Goal: Task Accomplishment & Management: Complete application form

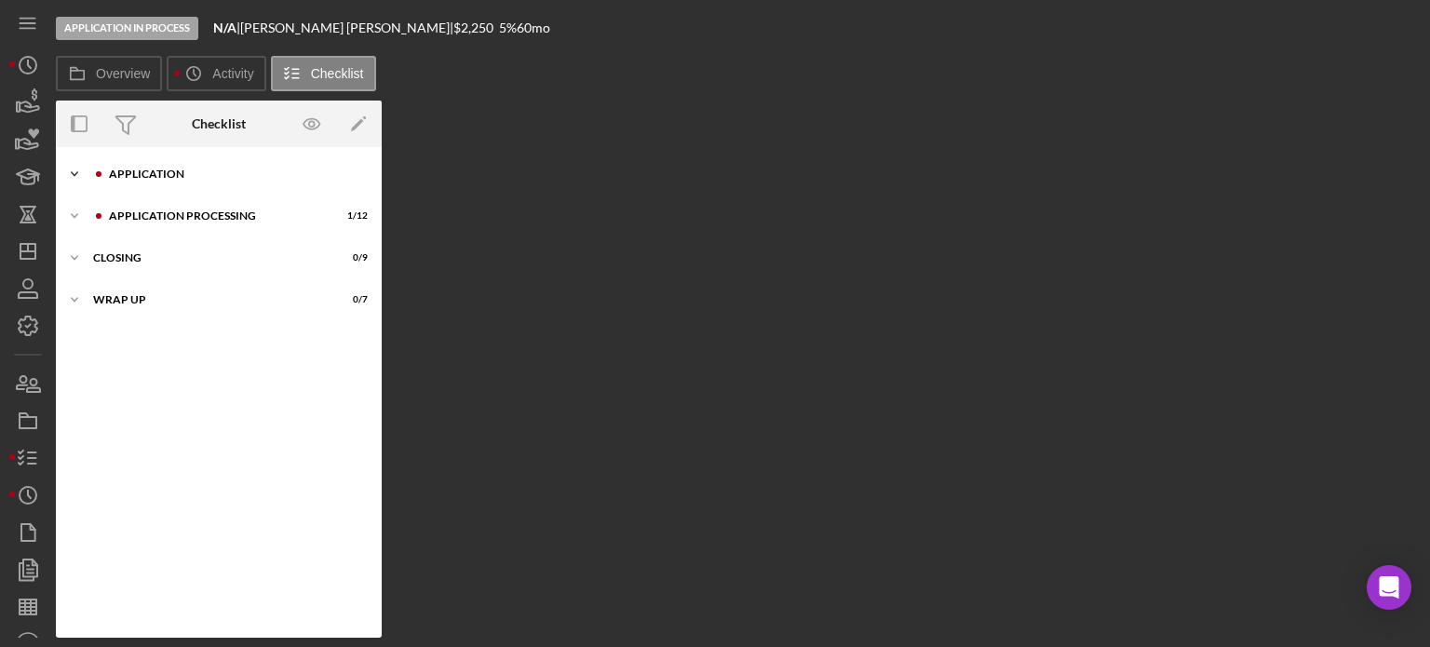
click at [171, 174] on div "Application" at bounding box center [234, 174] width 250 height 11
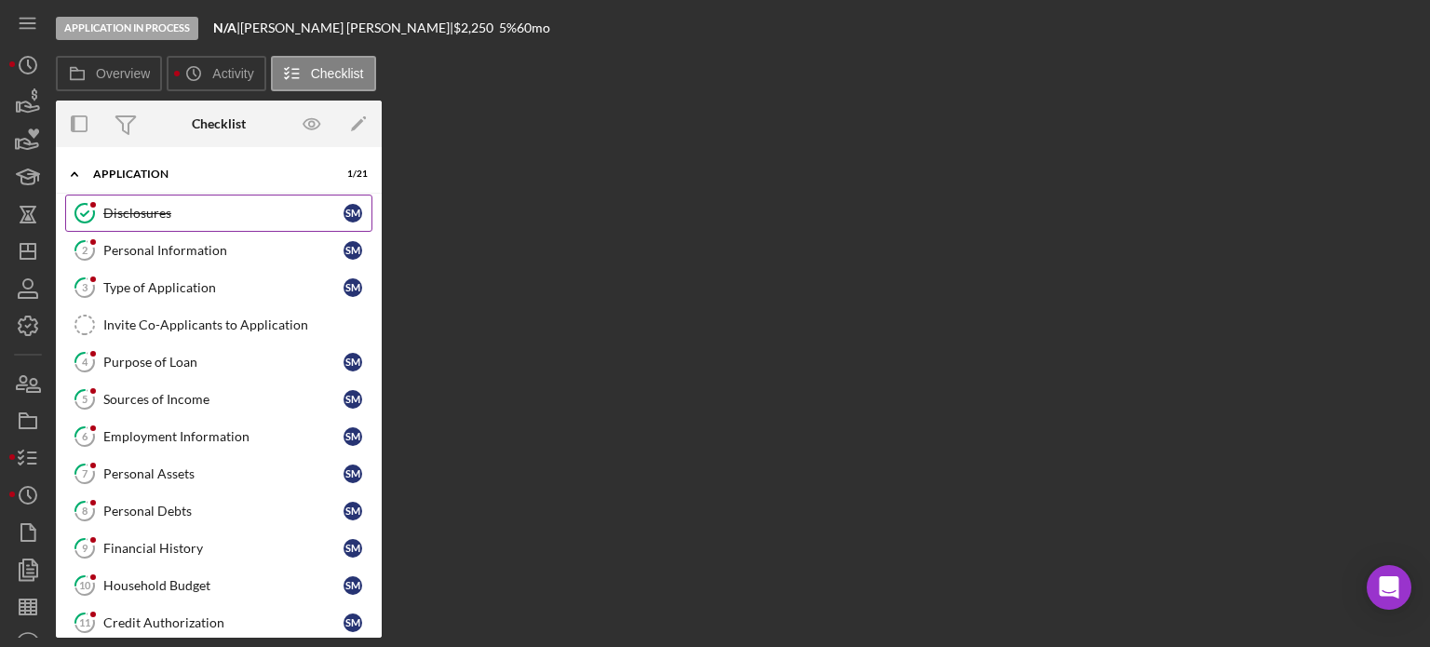
click at [141, 209] on div "Disclosures" at bounding box center [223, 213] width 240 height 15
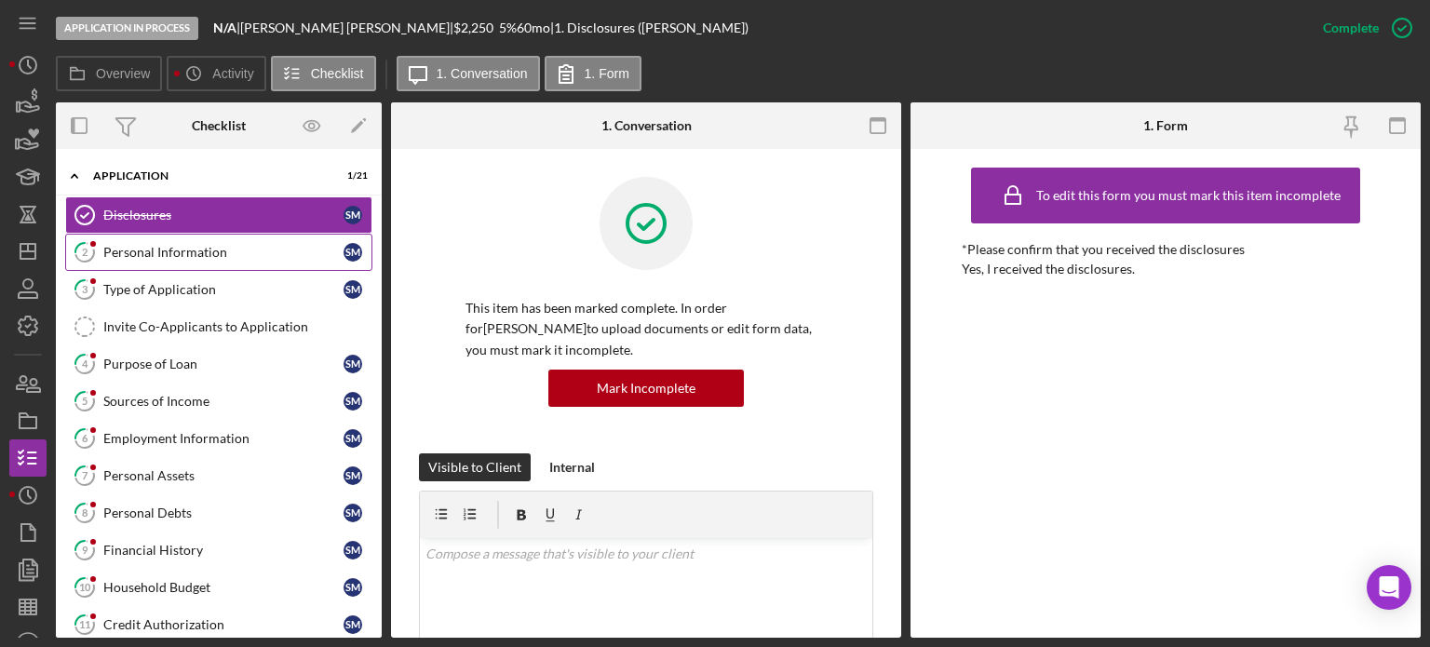
click at [202, 252] on div "Personal Information" at bounding box center [223, 252] width 240 height 15
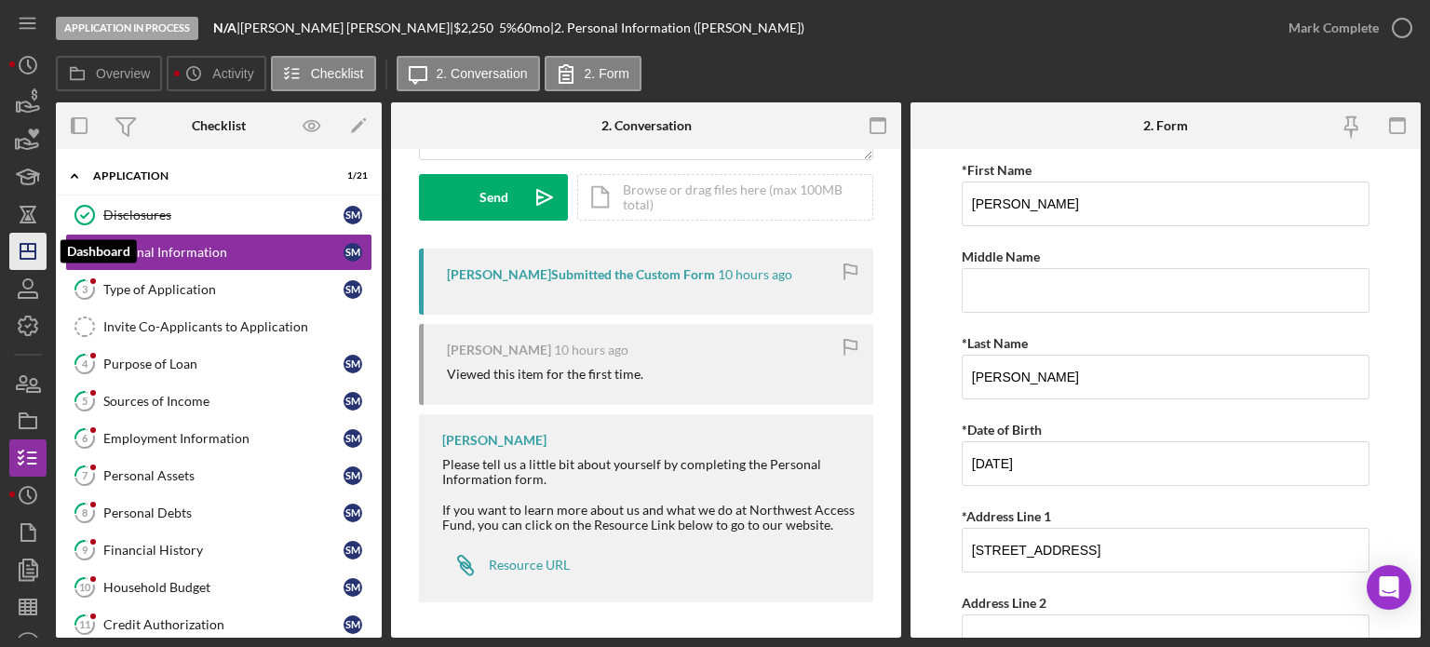
click at [24, 247] on icon "Icon/Dashboard" at bounding box center [28, 251] width 47 height 47
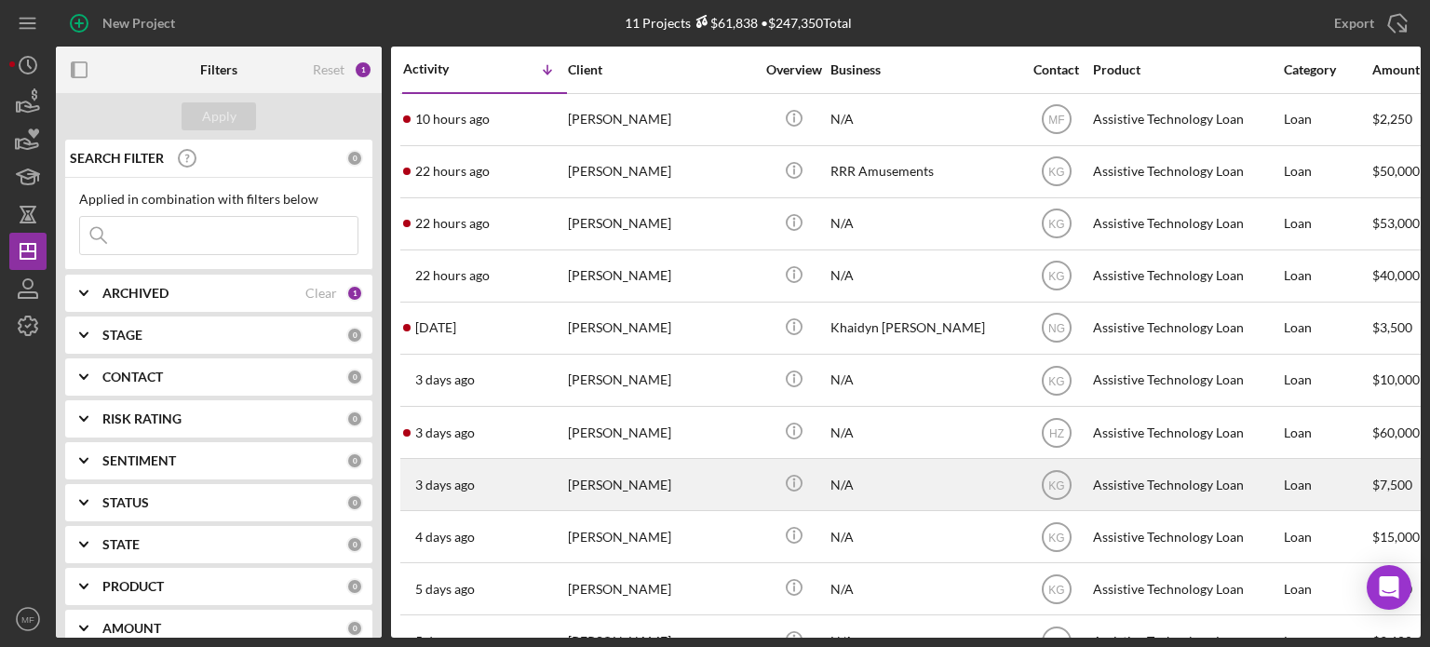
scroll to position [52, 0]
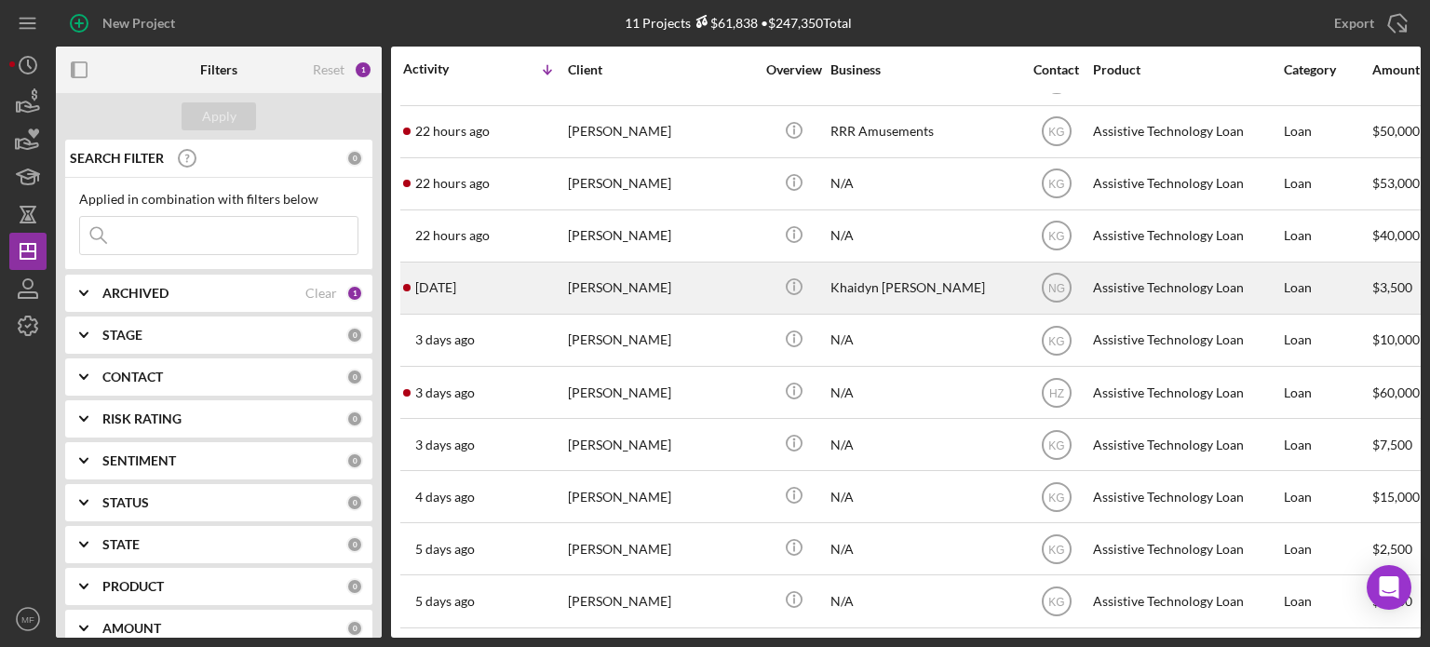
click at [883, 282] on div "Khaidyn [PERSON_NAME]" at bounding box center [924, 287] width 186 height 49
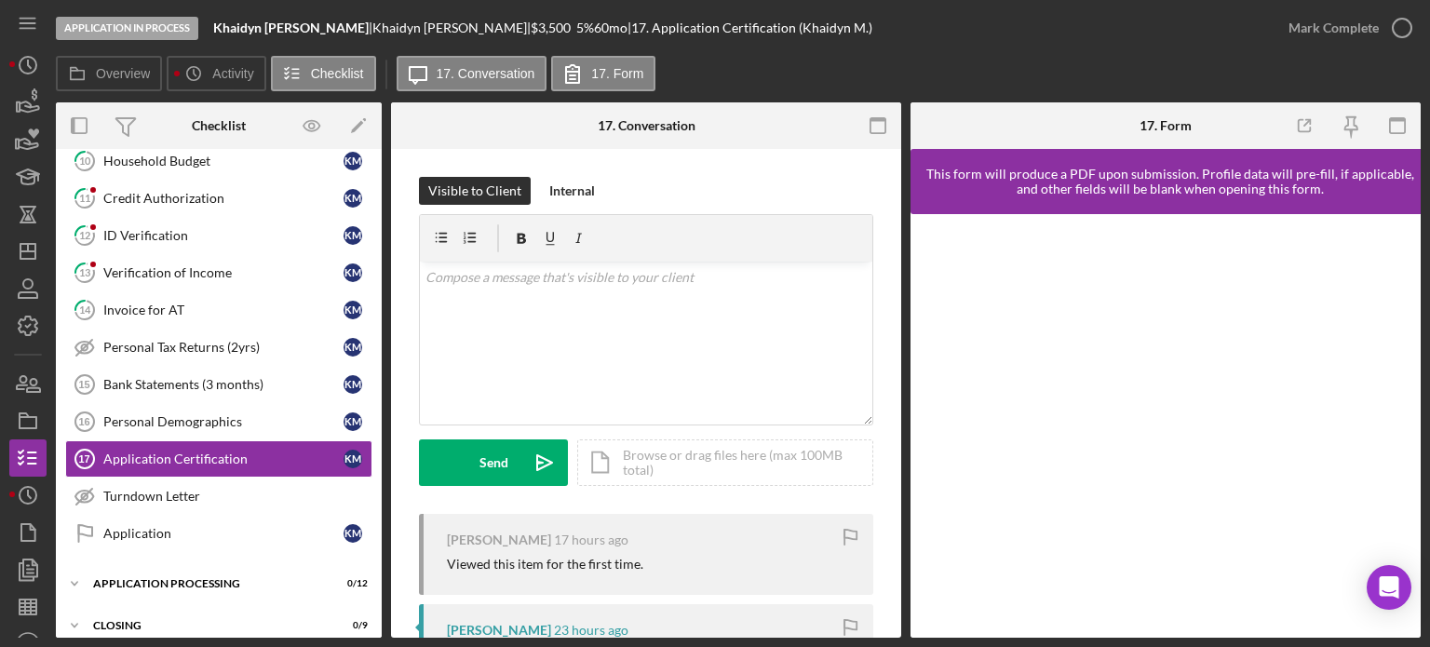
scroll to position [475, 0]
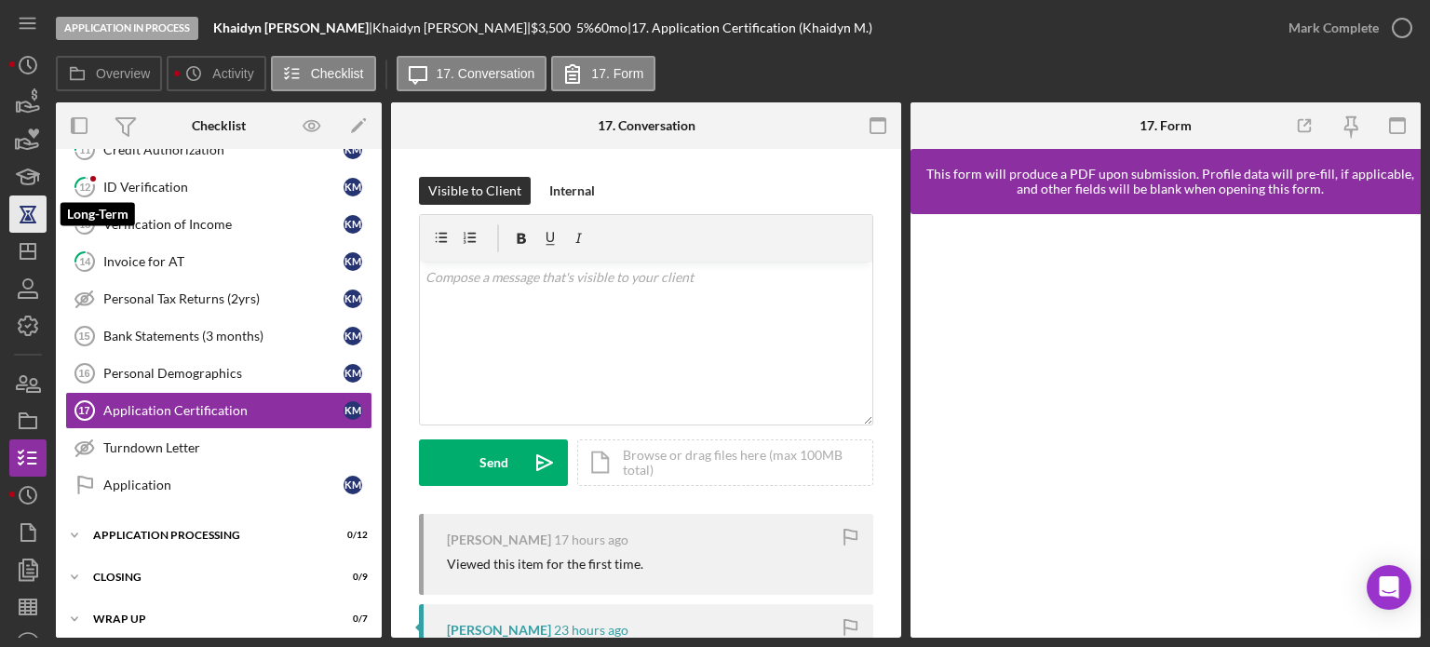
click at [27, 218] on icon "button" at bounding box center [27, 215] width 7 height 10
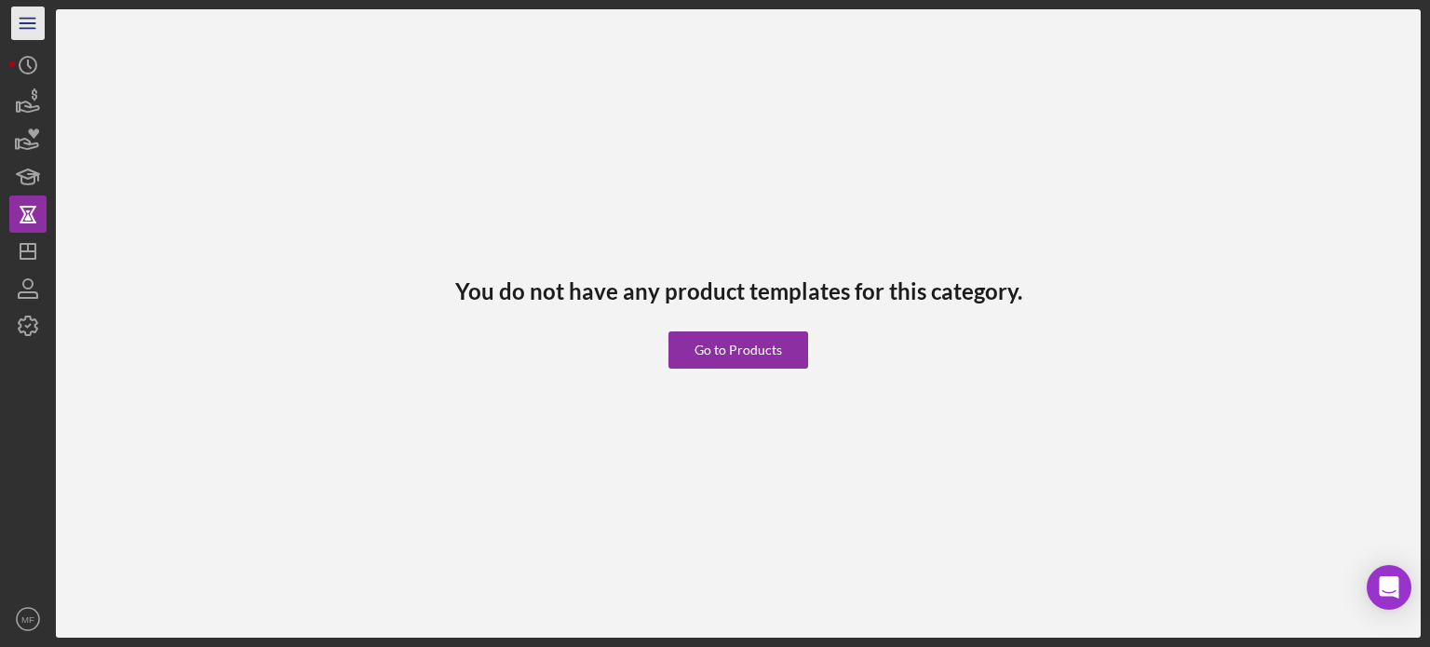
click at [24, 23] on line "button" at bounding box center [27, 23] width 15 height 0
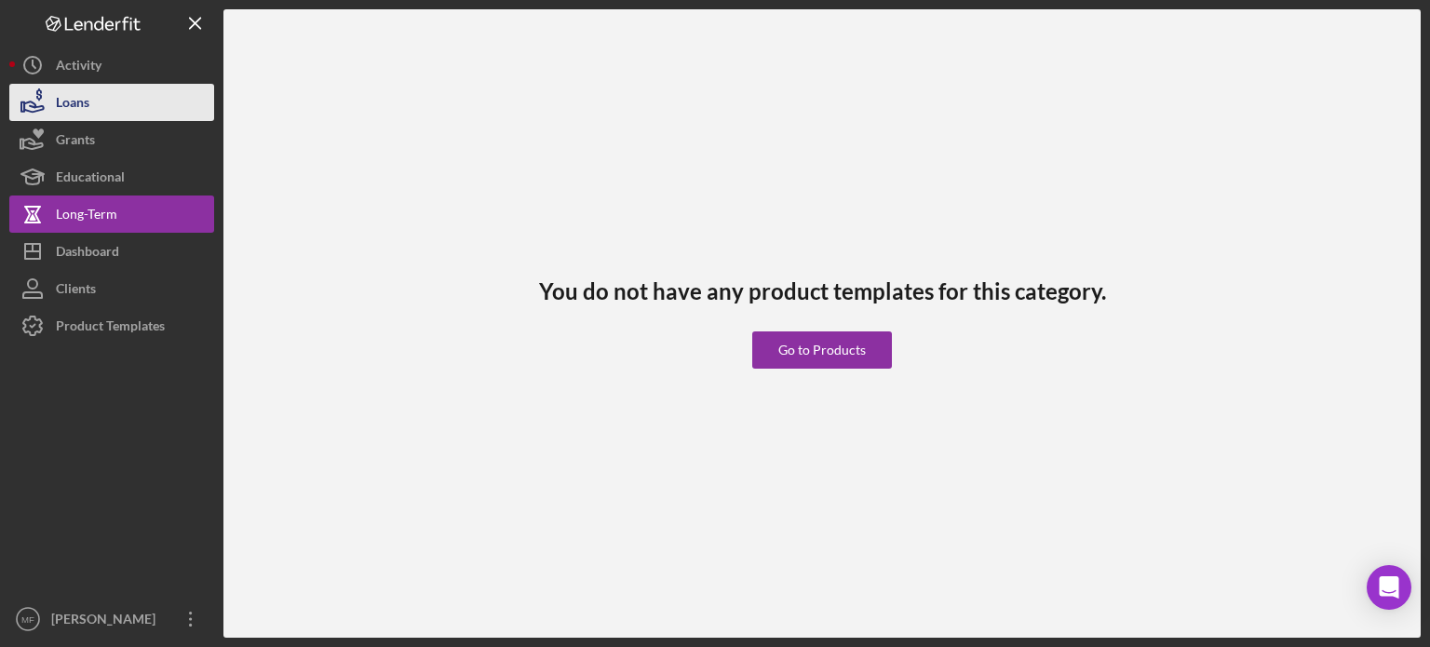
click at [78, 96] on div "Loans" at bounding box center [73, 105] width 34 height 42
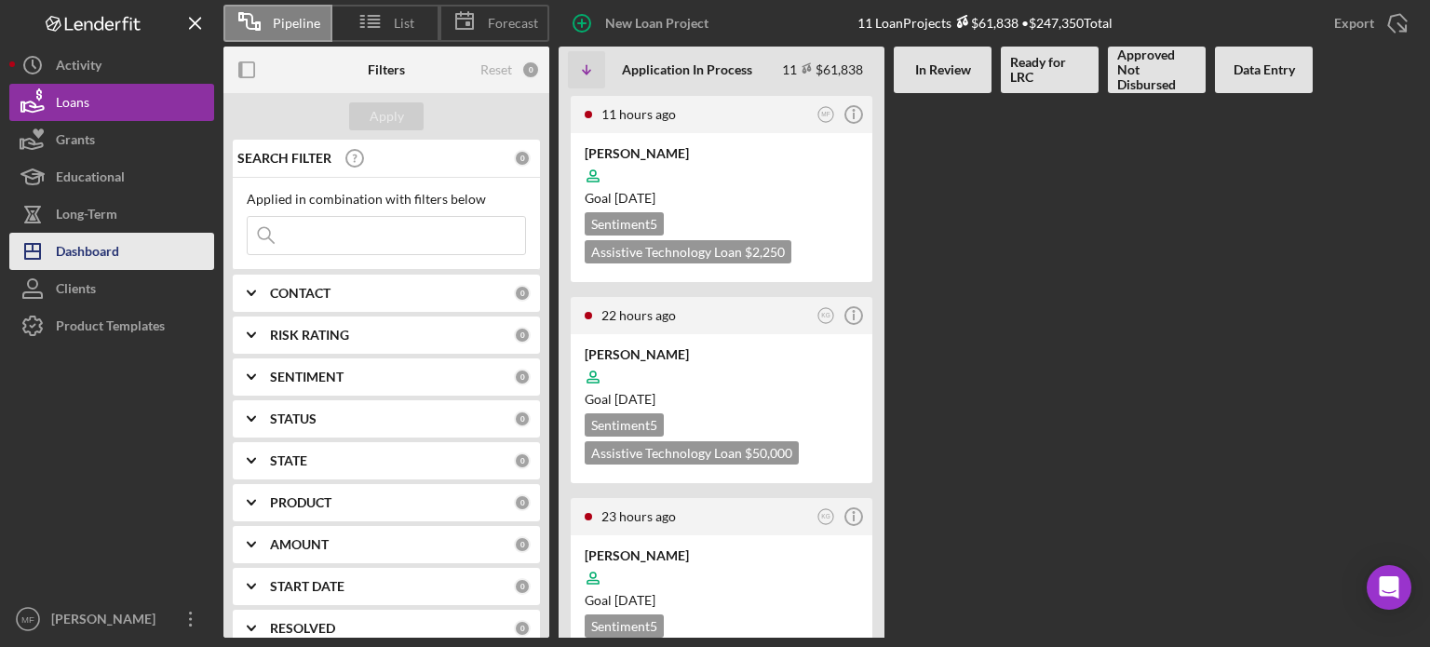
click at [93, 255] on div "Dashboard" at bounding box center [87, 254] width 63 height 42
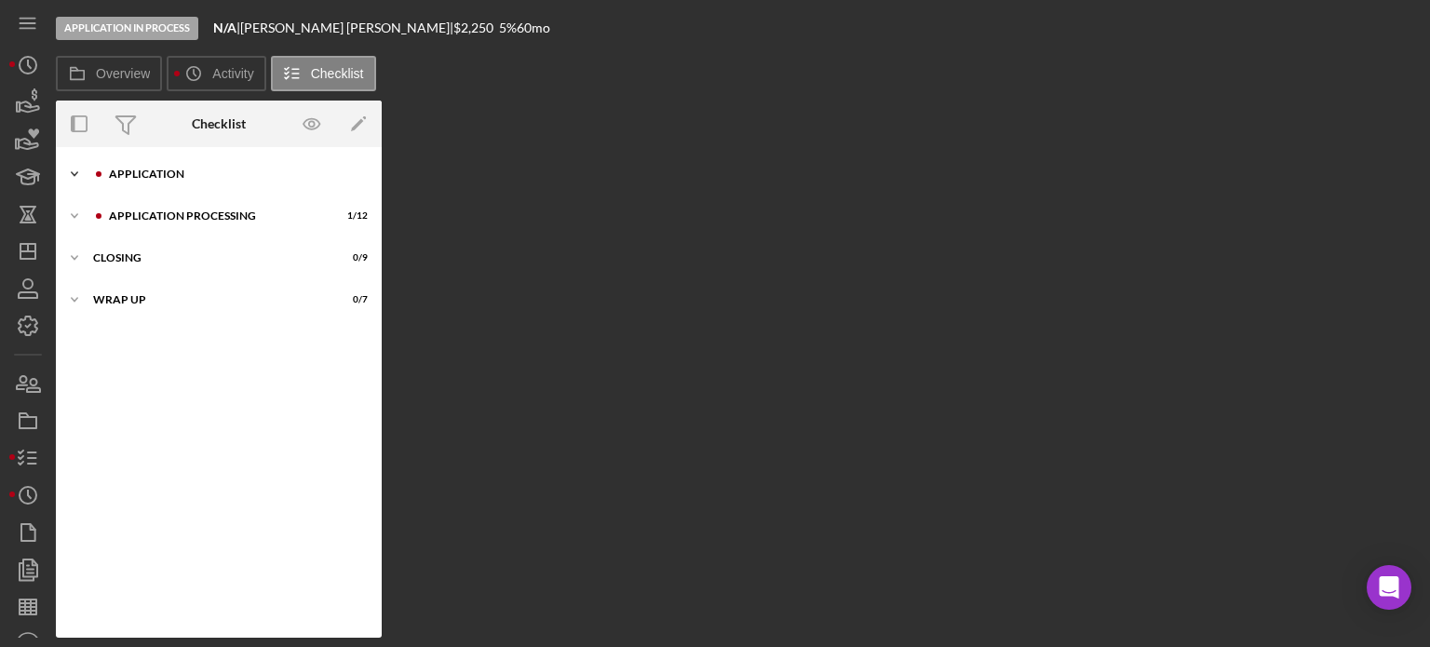
click at [182, 177] on div "Application" at bounding box center [234, 174] width 250 height 11
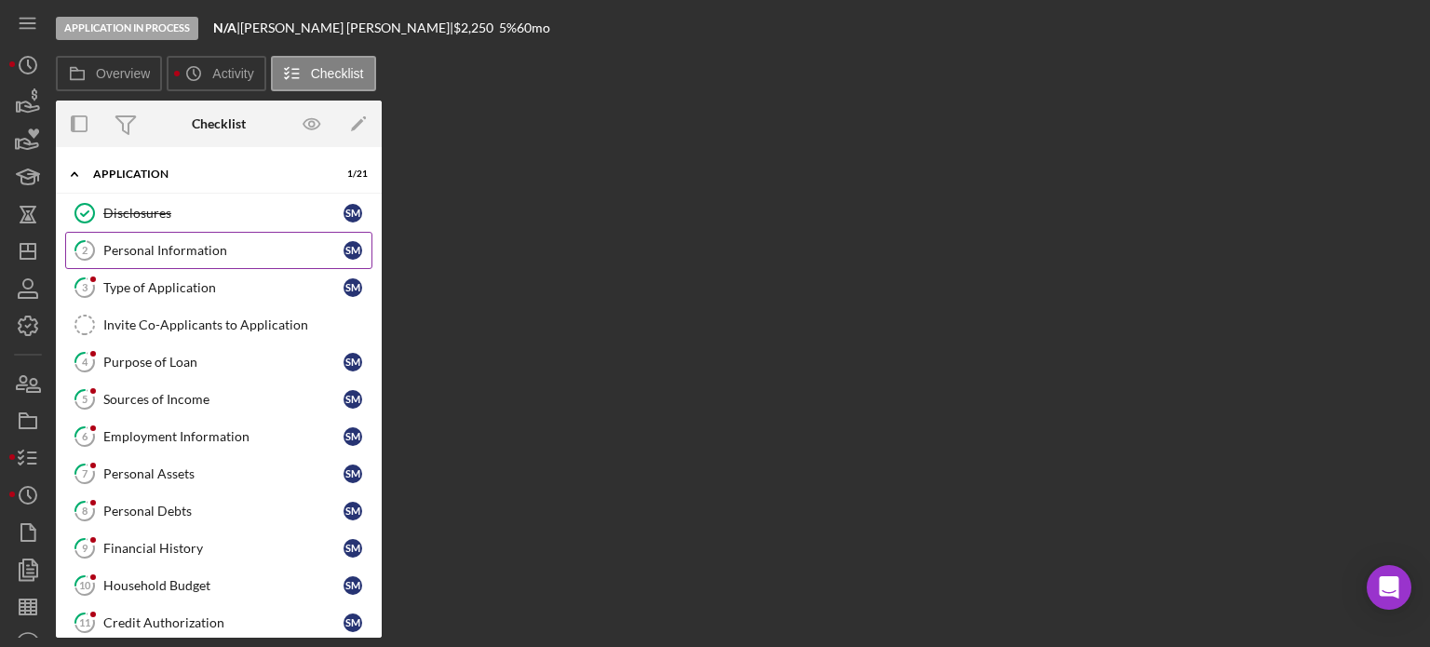
click at [187, 254] on div "Personal Information" at bounding box center [223, 250] width 240 height 15
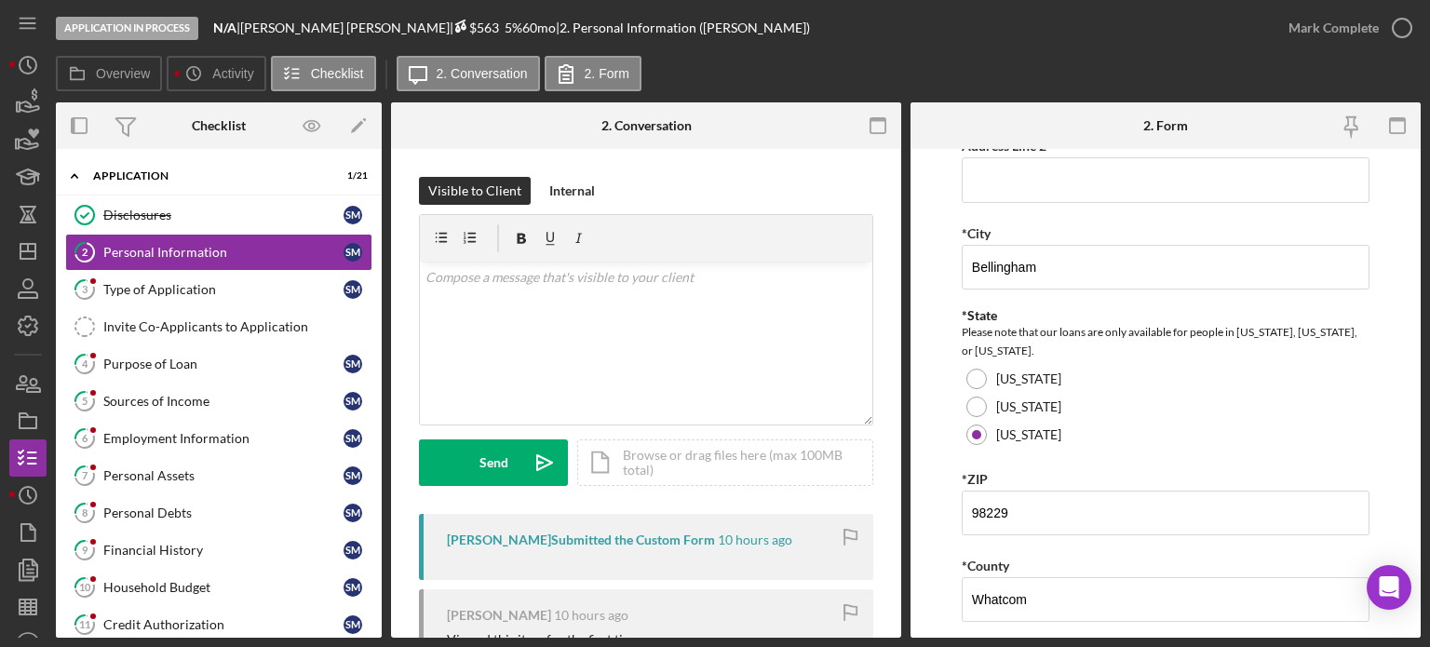
scroll to position [466, 0]
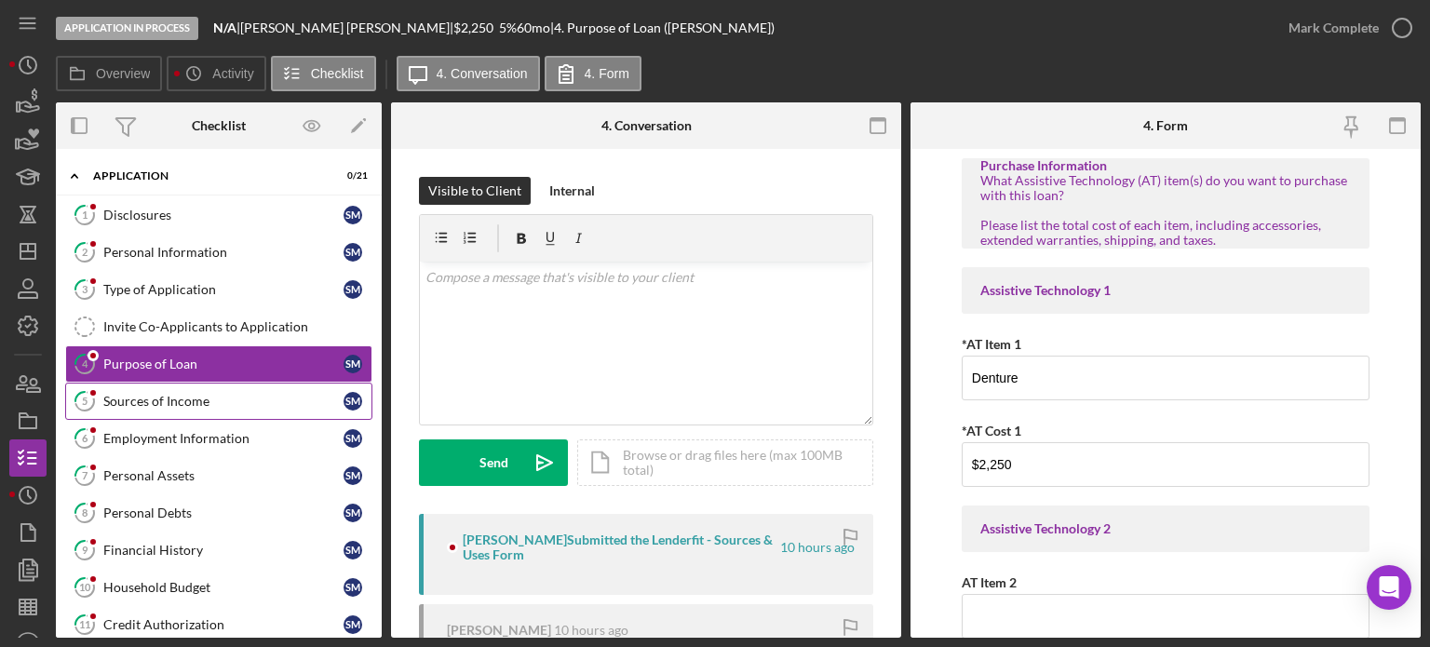
click at [190, 401] on div "Sources of Income" at bounding box center [223, 401] width 240 height 15
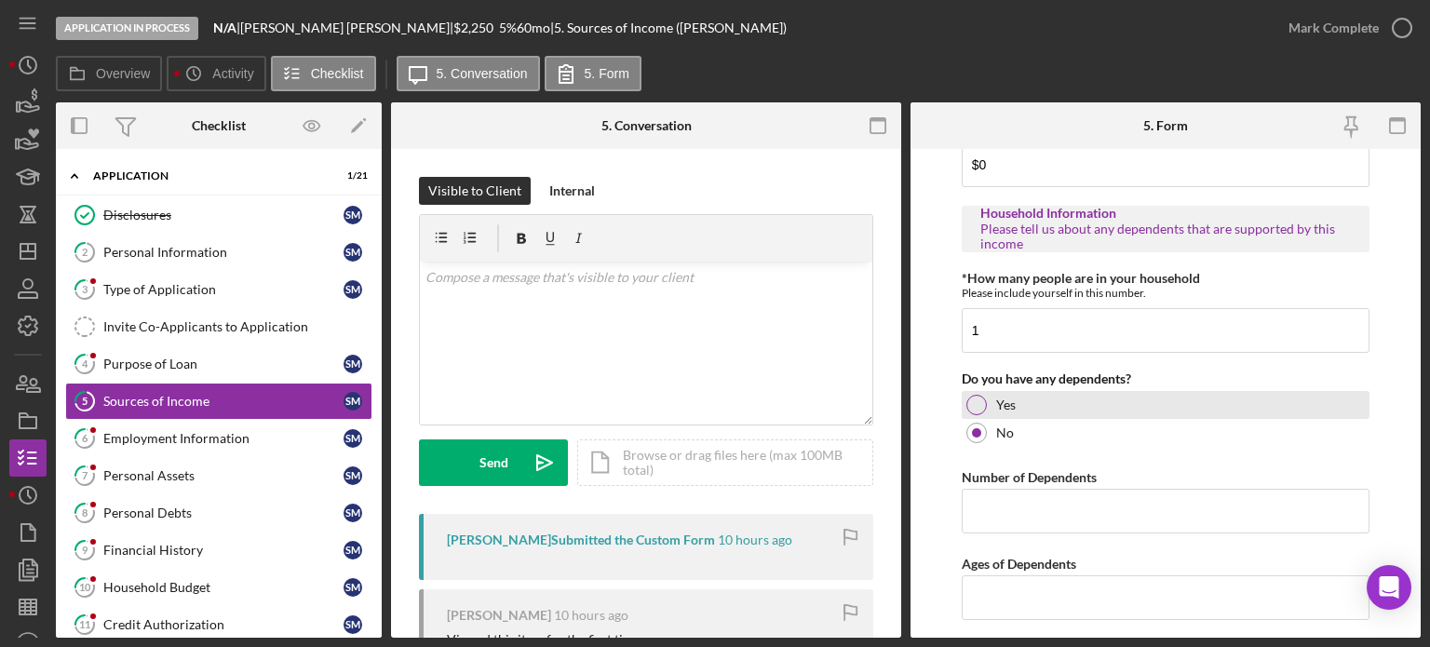
scroll to position [1129, 0]
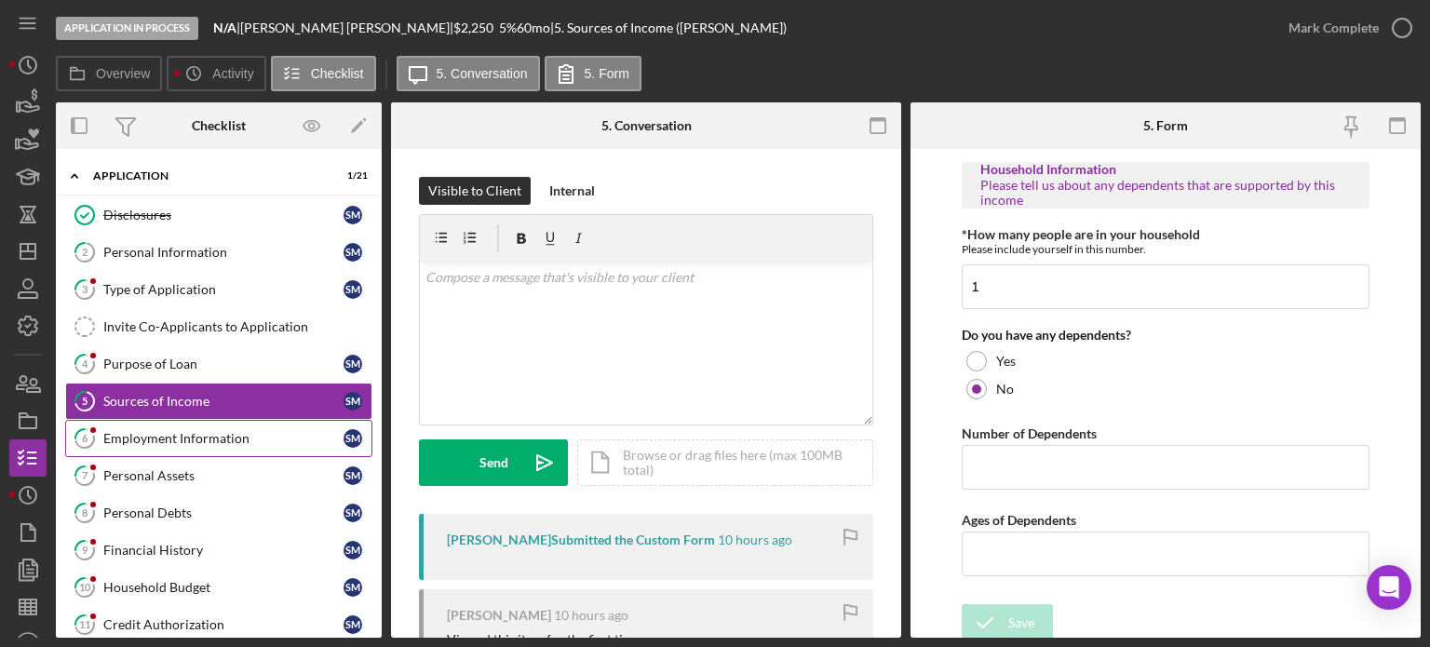
click at [176, 437] on div "Employment Information" at bounding box center [223, 438] width 240 height 15
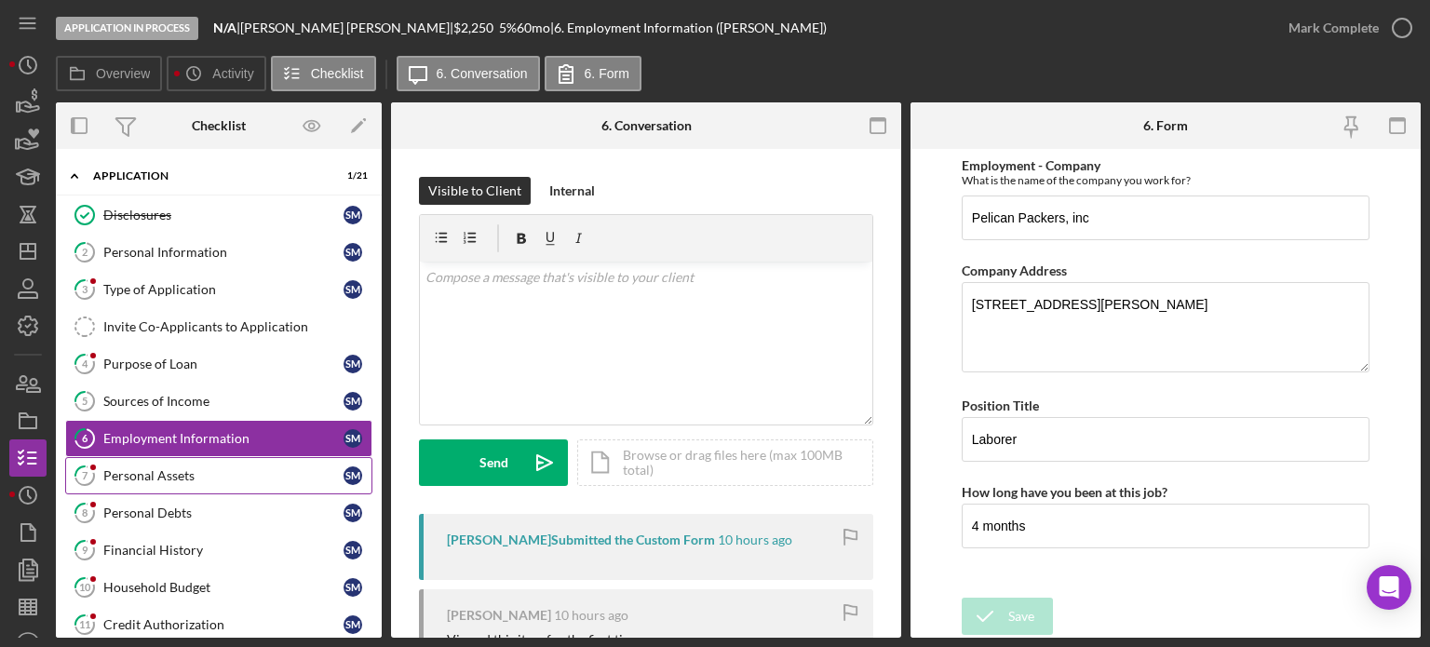
click at [190, 470] on div "Personal Assets" at bounding box center [223, 475] width 240 height 15
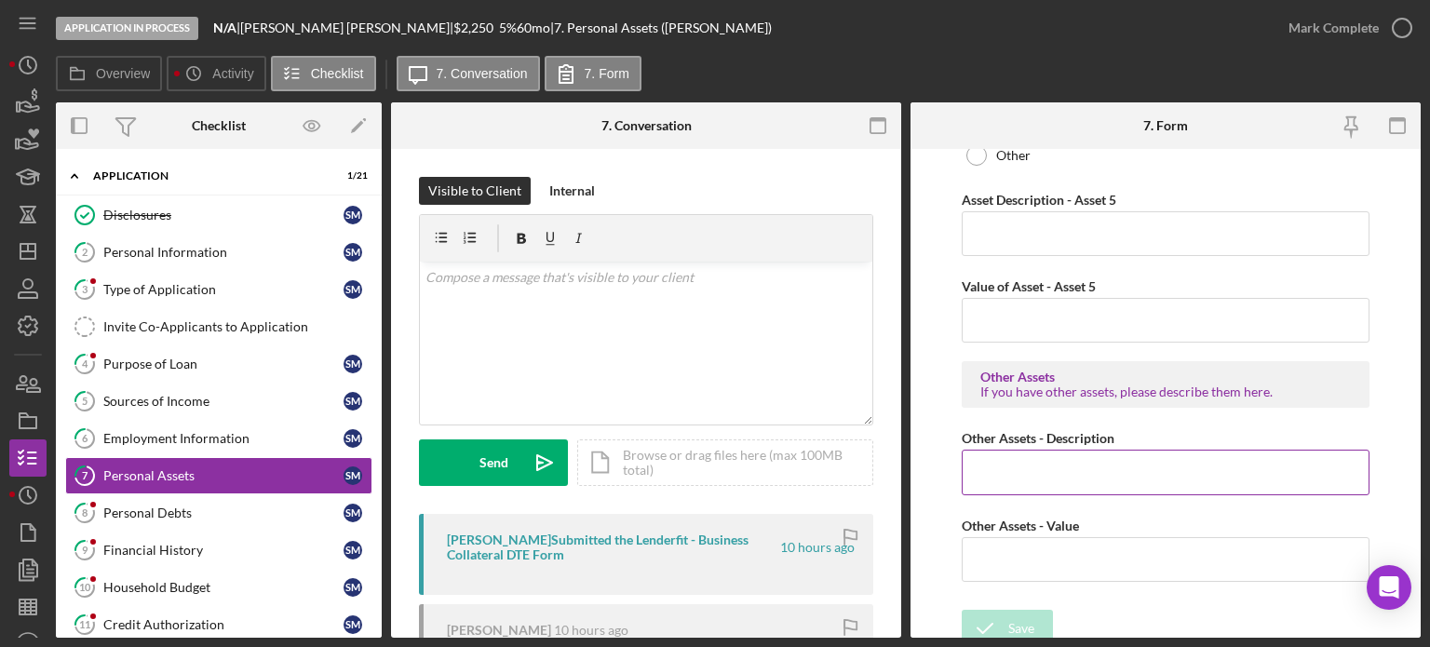
scroll to position [2870, 0]
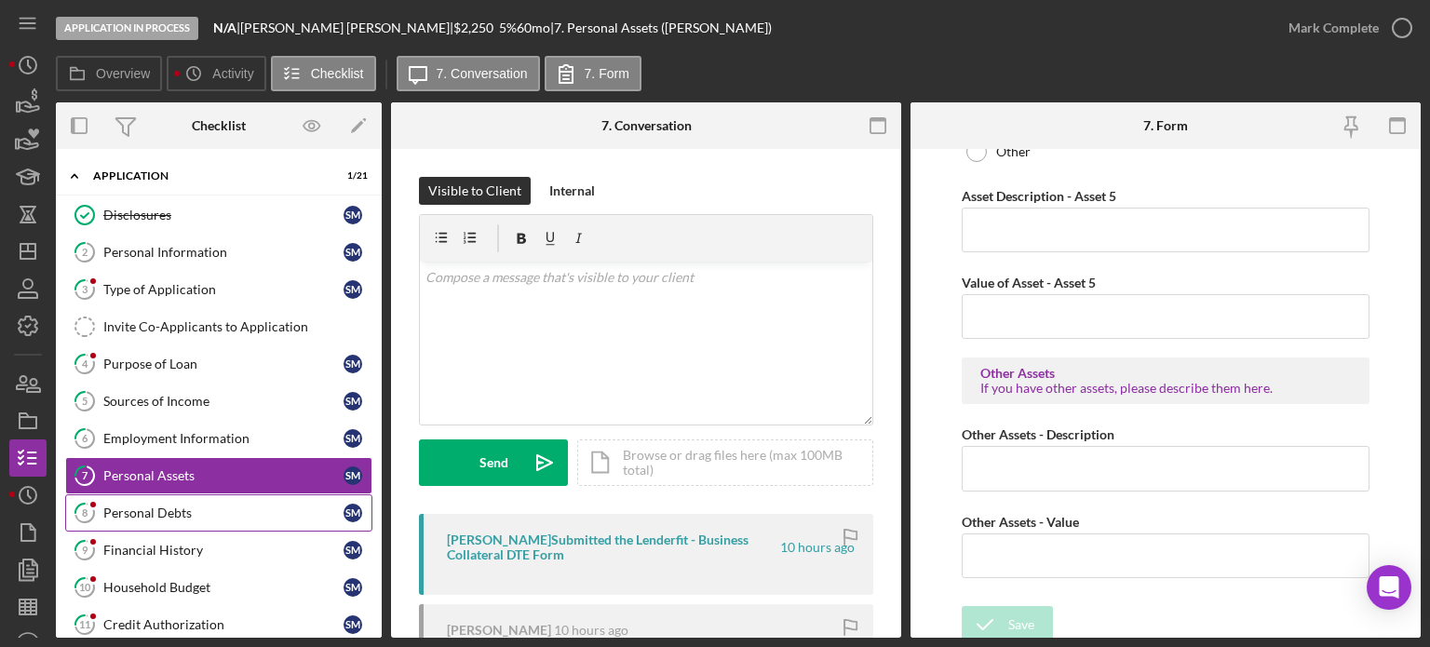
click at [191, 520] on link "8 Personal Debts S M" at bounding box center [218, 512] width 307 height 37
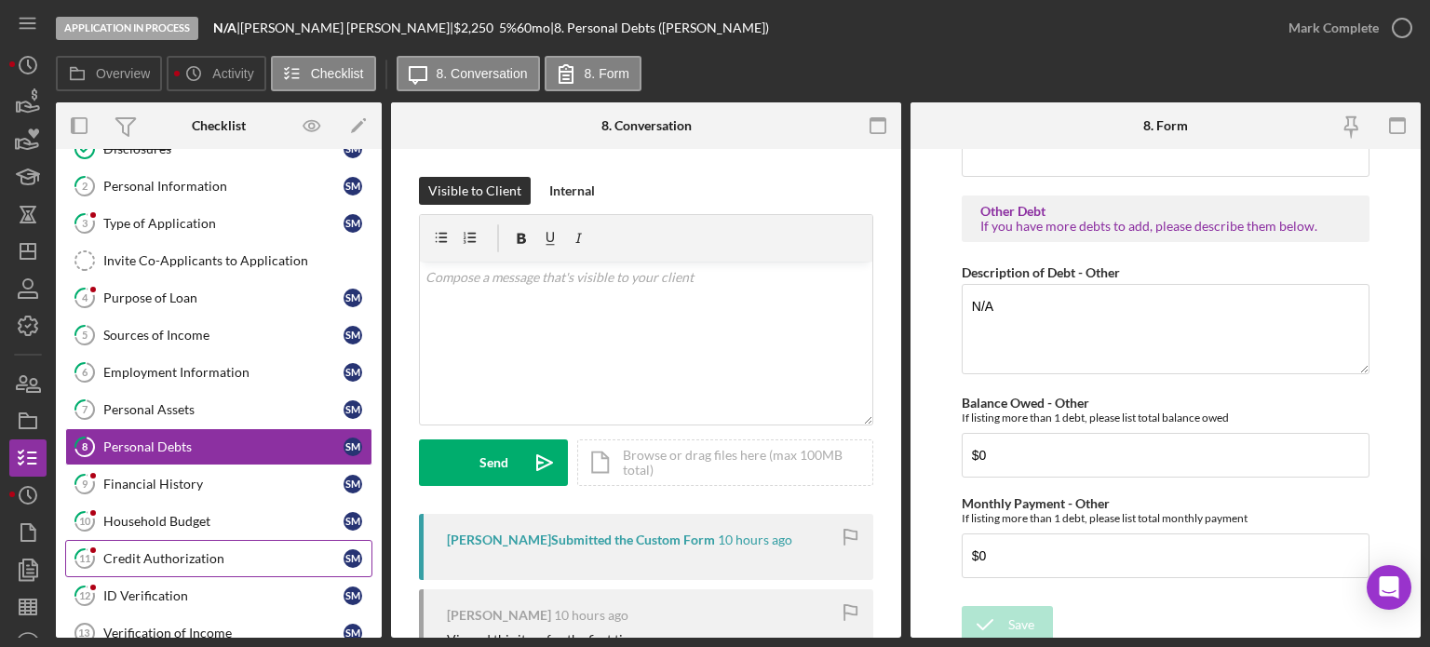
scroll to position [93, 0]
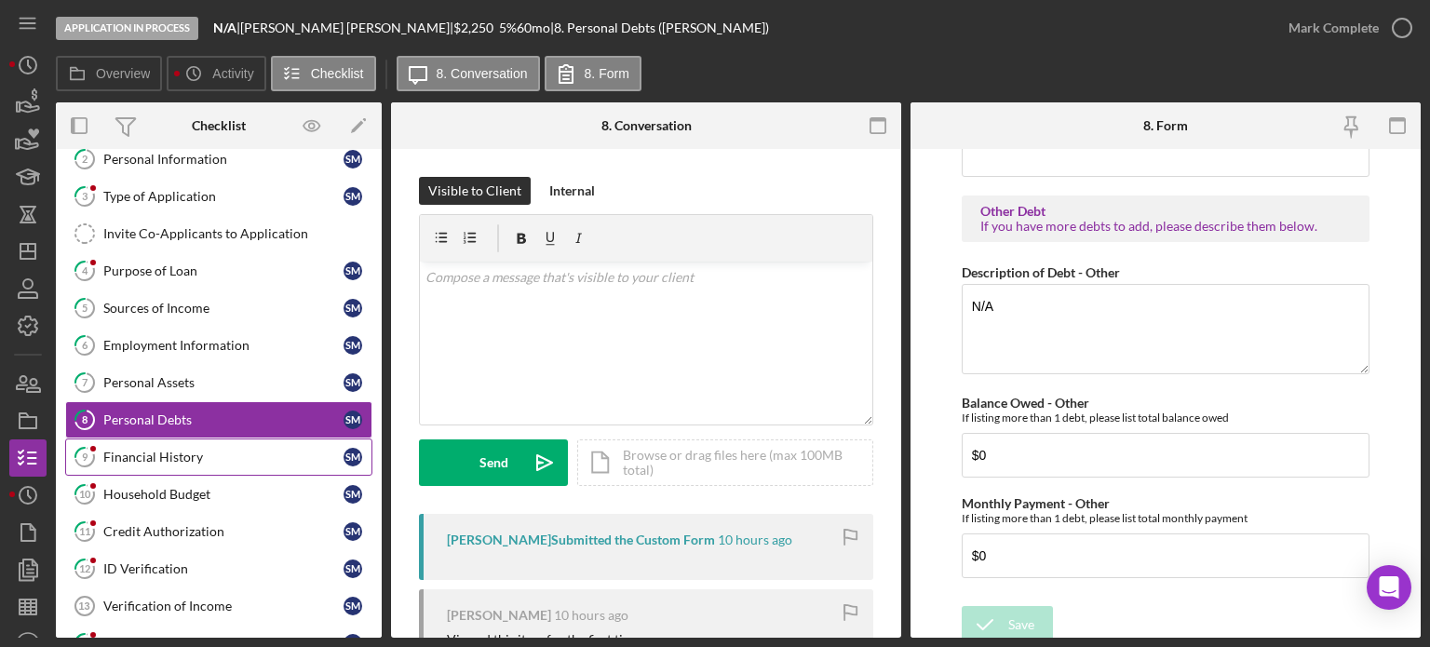
click at [176, 456] on div "Financial History" at bounding box center [223, 457] width 240 height 15
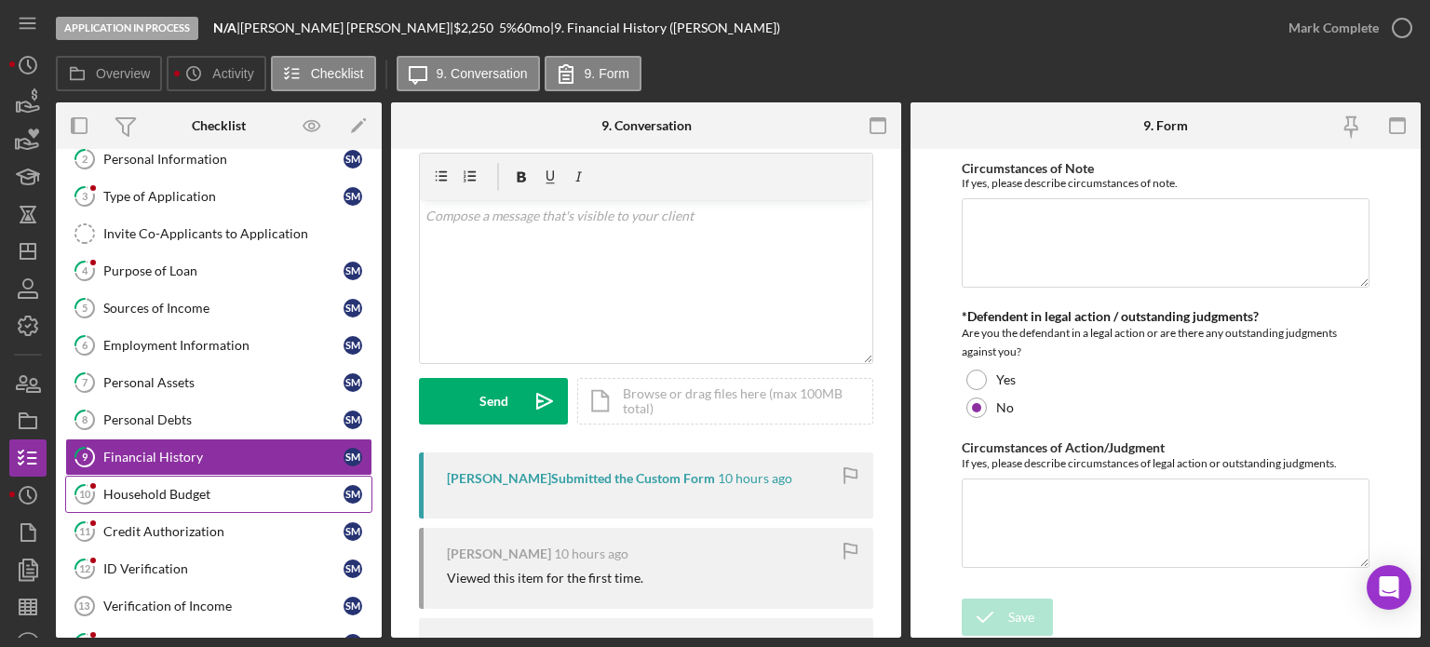
scroll to position [93, 0]
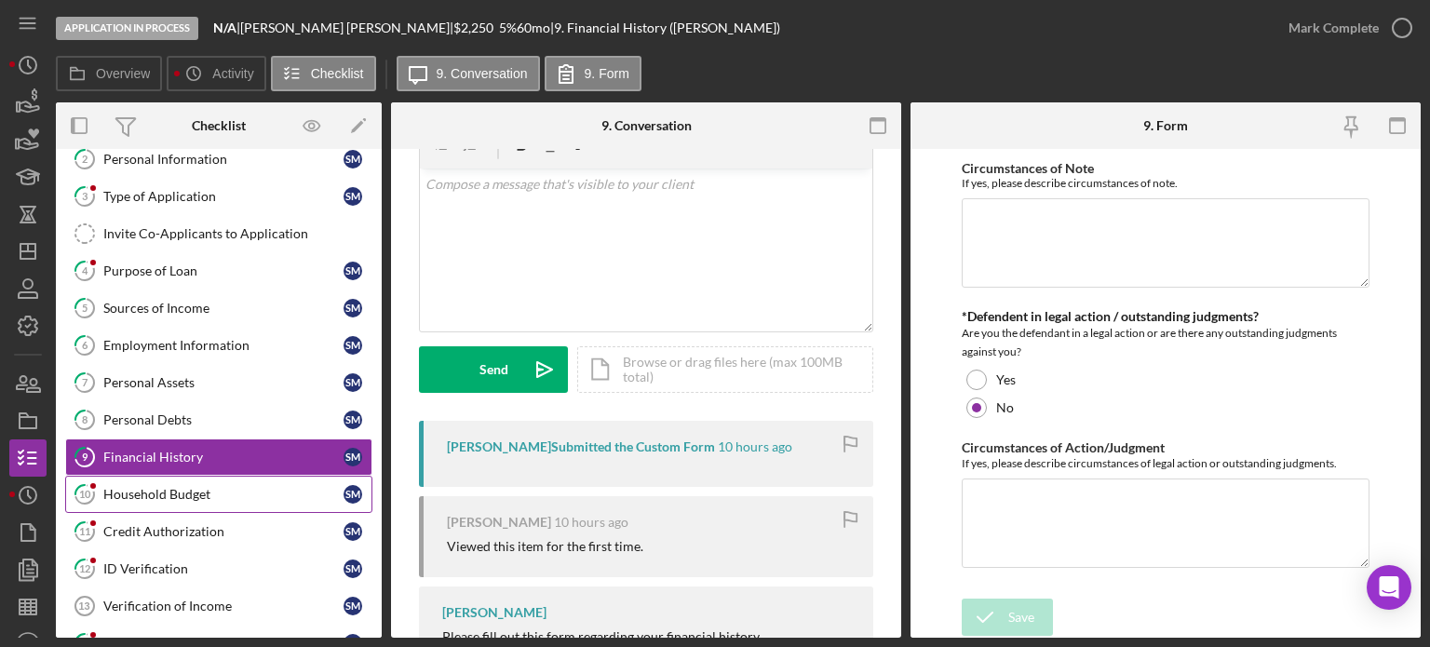
click at [167, 491] on div "Household Budget" at bounding box center [223, 494] width 240 height 15
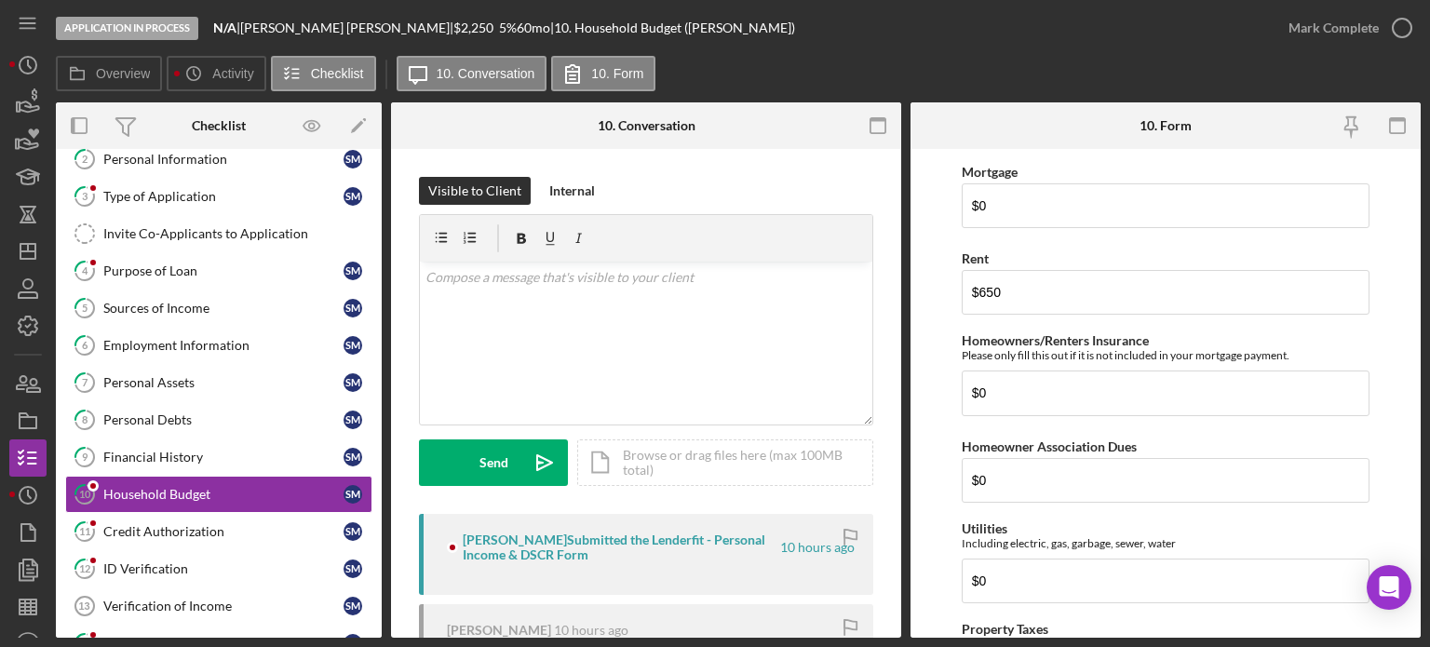
scroll to position [279, 0]
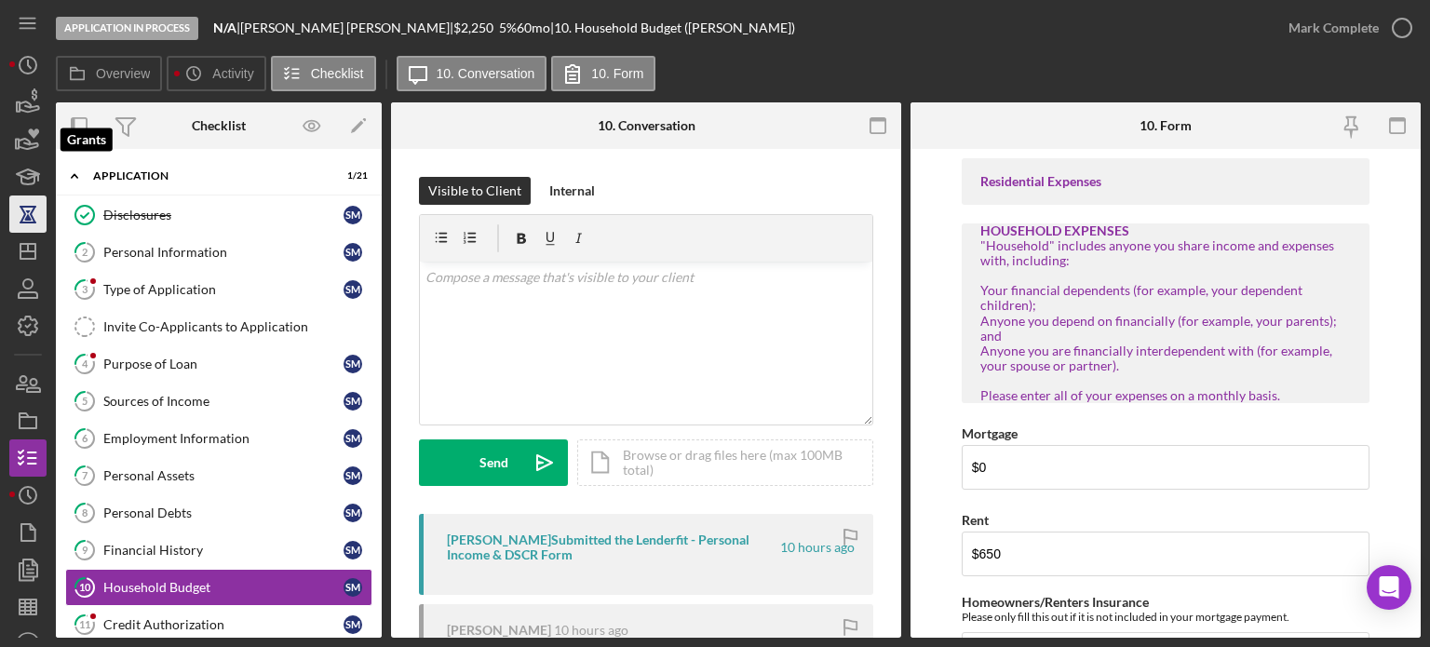
scroll to position [279, 0]
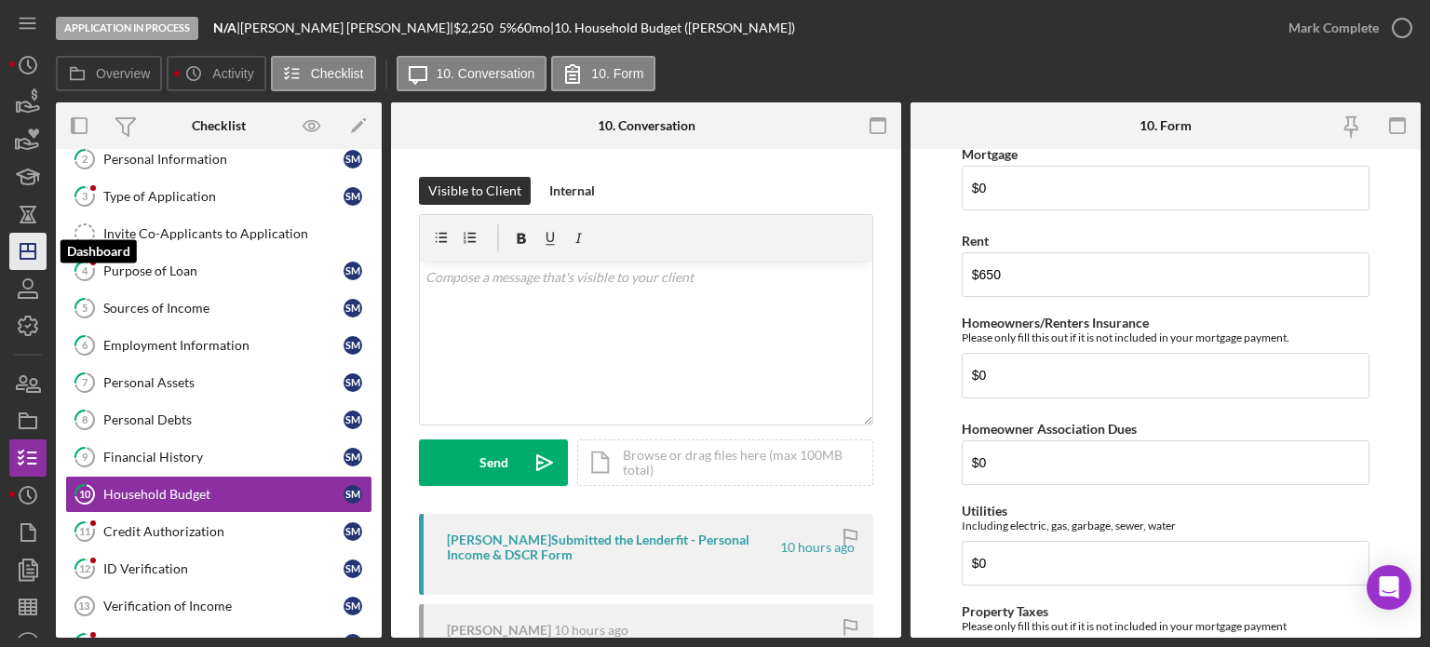
click at [26, 239] on icon "Icon/Dashboard" at bounding box center [28, 251] width 47 height 47
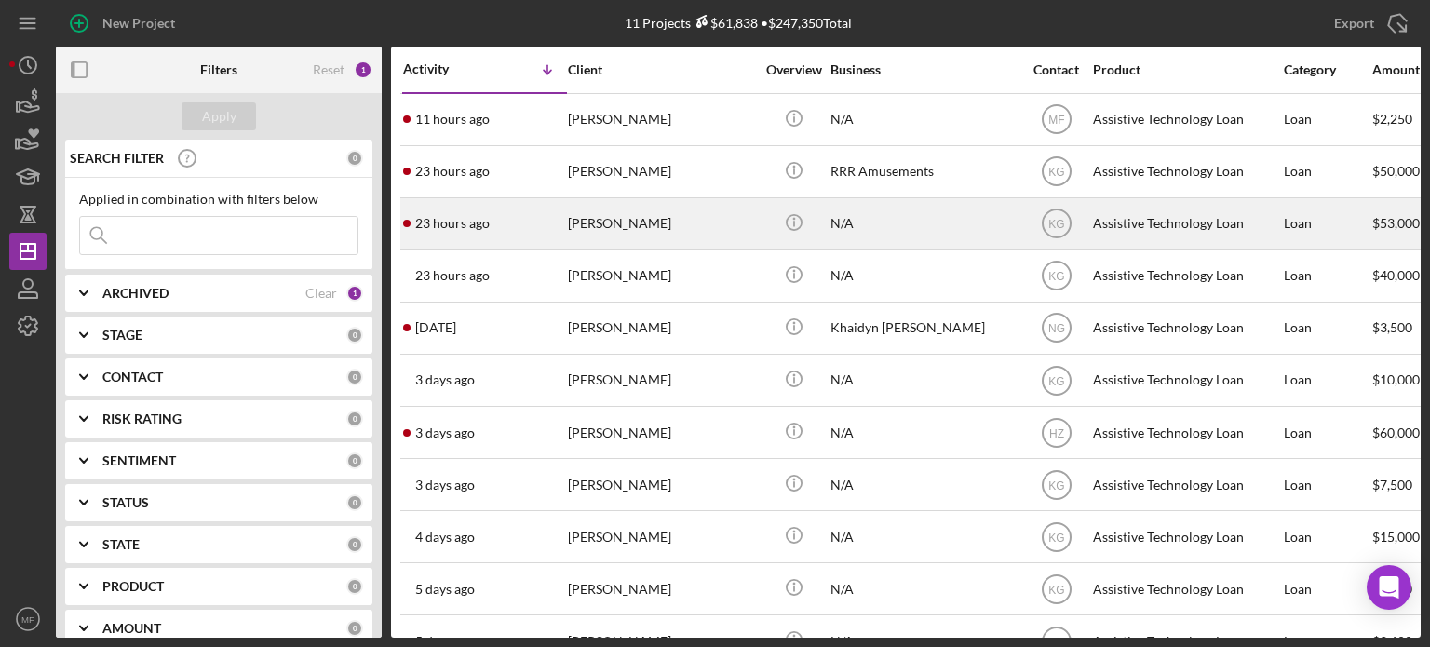
click at [895, 229] on div "N/A" at bounding box center [924, 223] width 186 height 49
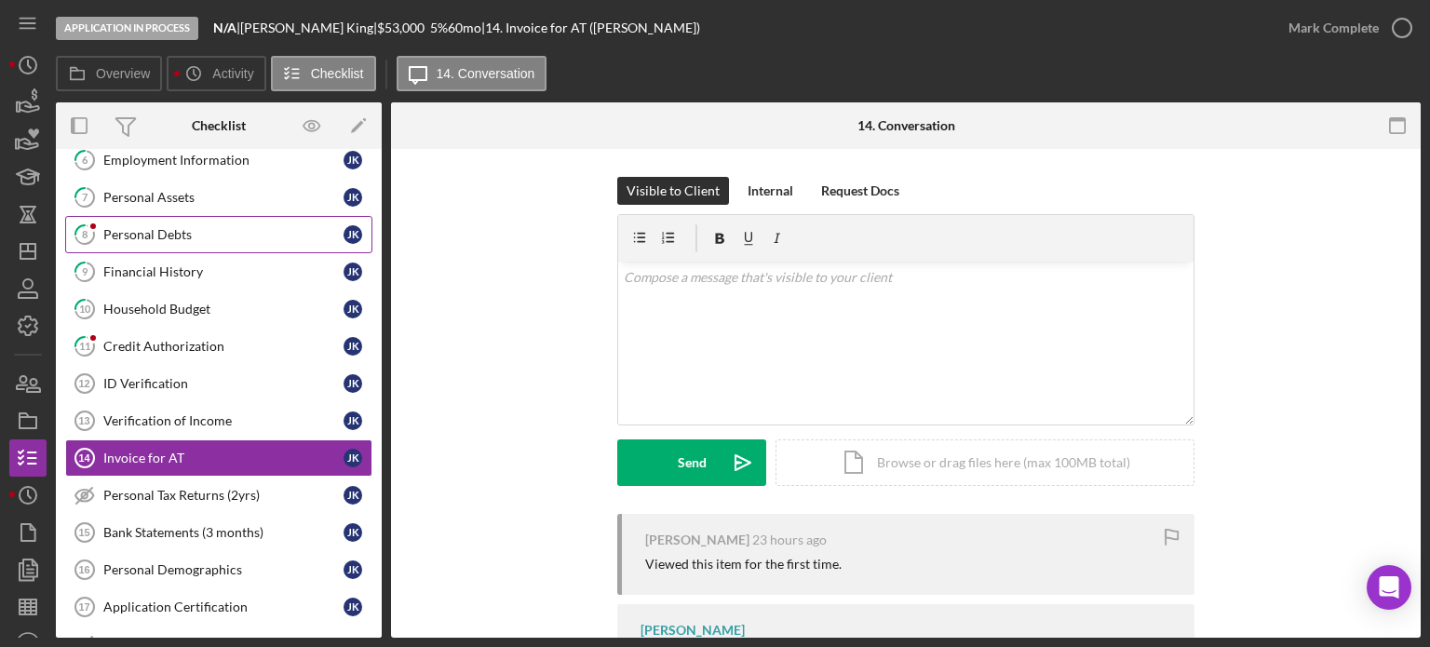
scroll to position [279, 0]
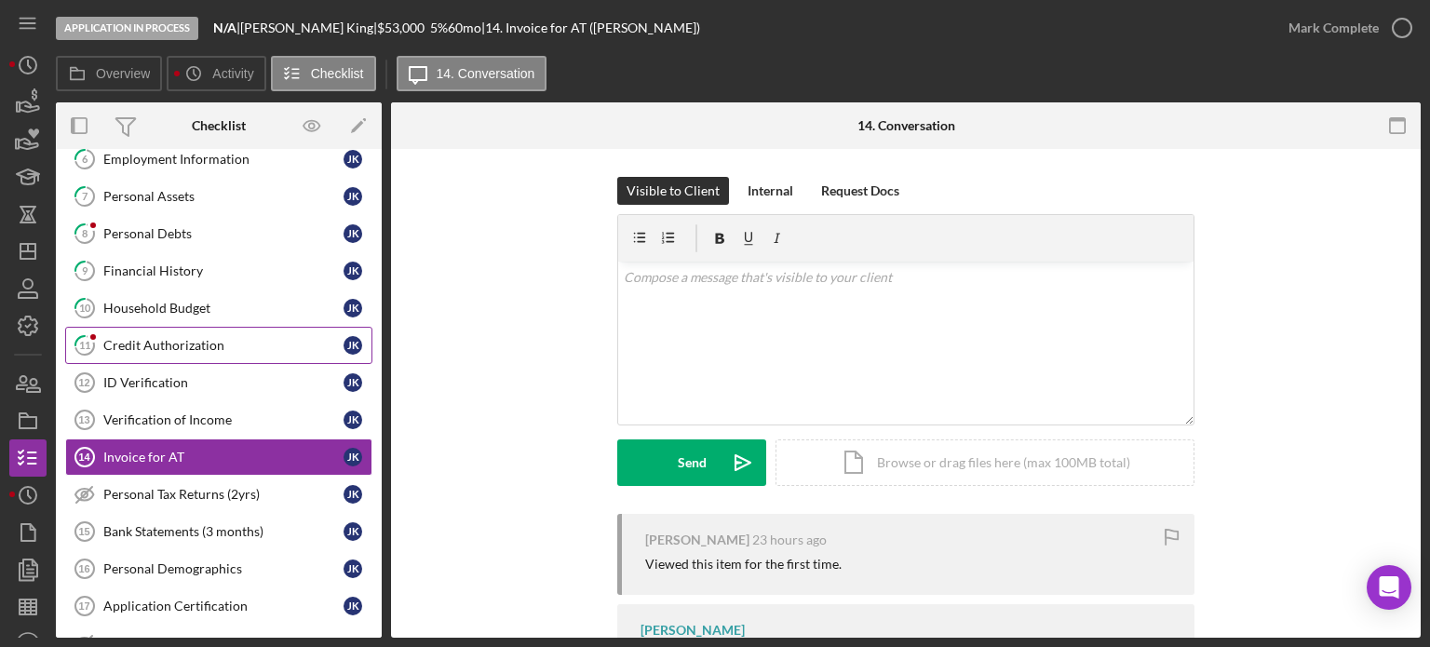
click at [155, 342] on div "Credit Authorization" at bounding box center [223, 345] width 240 height 15
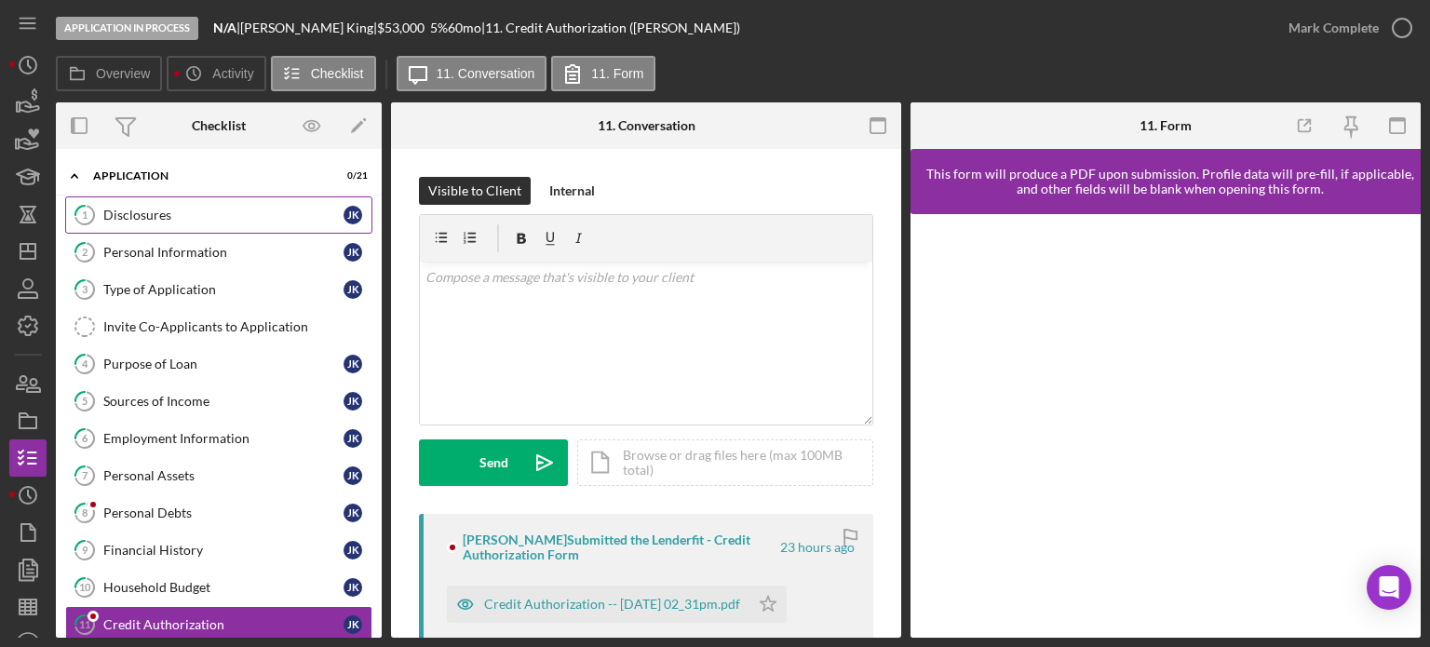
click at [148, 211] on div "Disclosures" at bounding box center [223, 215] width 240 height 15
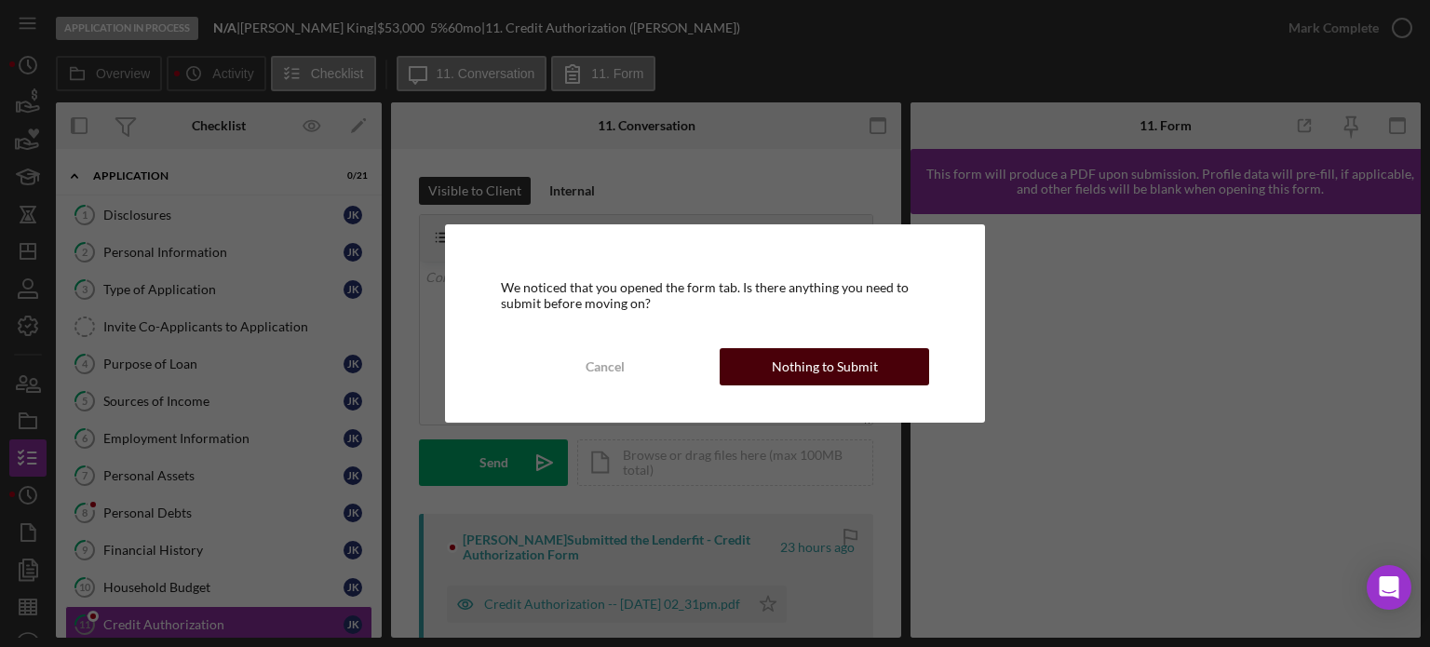
click at [811, 366] on div "Nothing to Submit" at bounding box center [825, 366] width 106 height 37
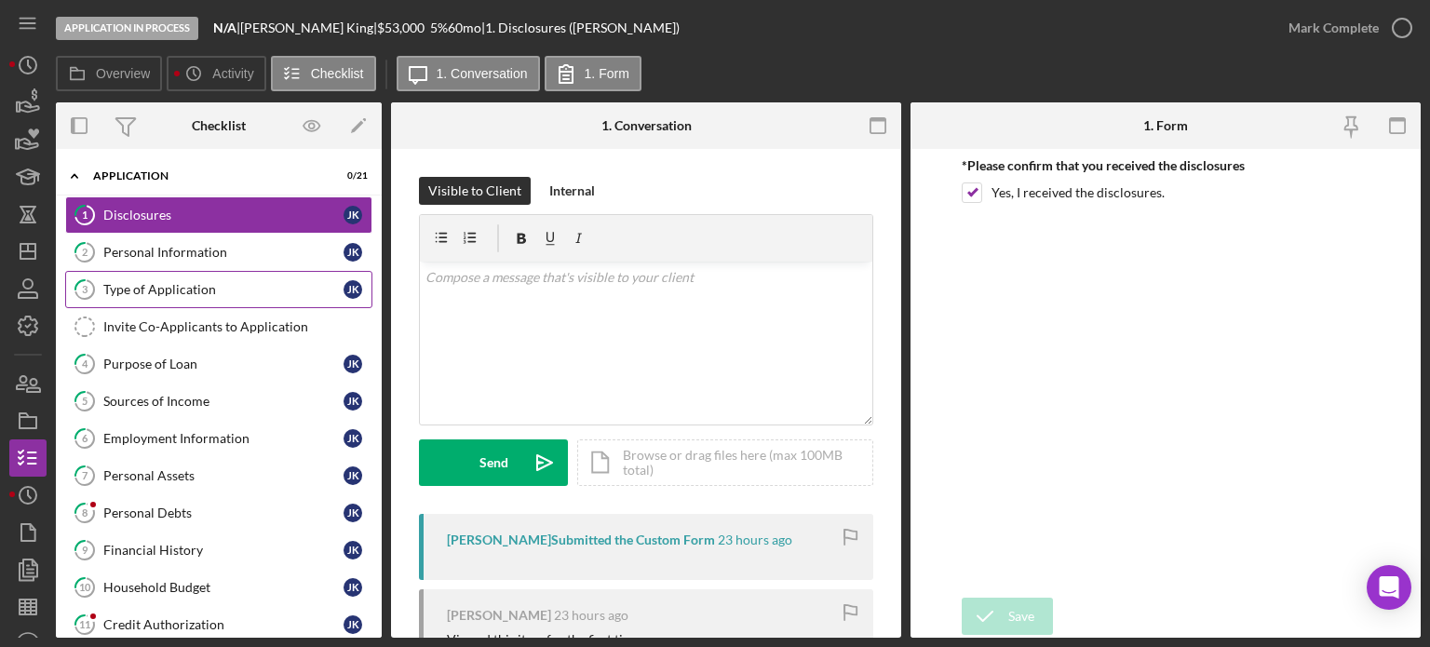
click at [190, 291] on div "Type of Application" at bounding box center [223, 289] width 240 height 15
